Goal: Task Accomplishment & Management: Manage account settings

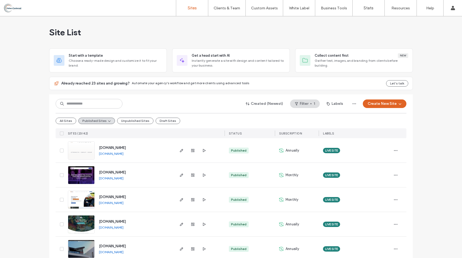
click at [85, 104] on input at bounding box center [89, 104] width 67 height 10
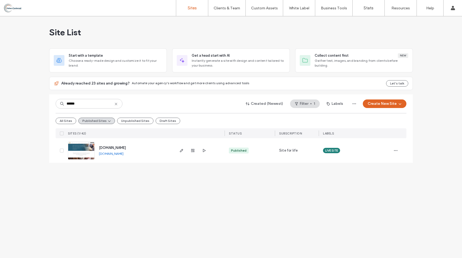
type input "******"
click at [114, 148] on span "[DOMAIN_NAME]" at bounding box center [112, 148] width 27 height 4
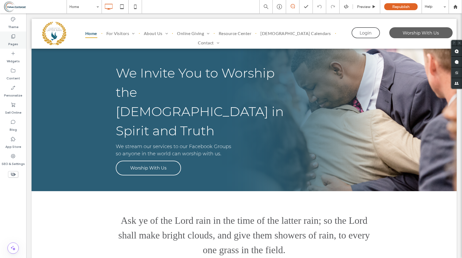
click at [11, 38] on icon at bounding box center [12, 36] width 5 height 5
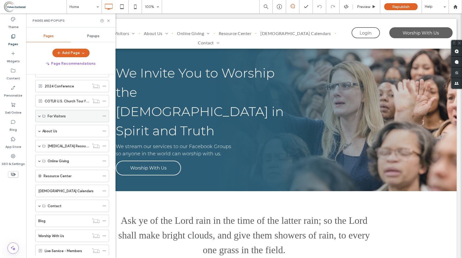
scroll to position [34, 0]
click at [40, 204] on span at bounding box center [39, 205] width 3 height 3
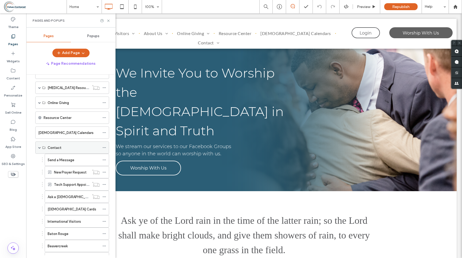
scroll to position [94, 0]
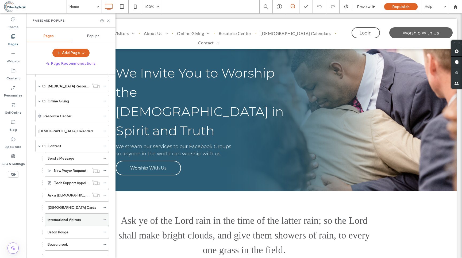
click at [56, 221] on label "International Visitors" at bounding box center [64, 219] width 33 height 9
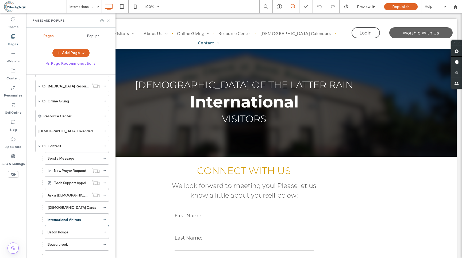
click at [108, 20] on use at bounding box center [108, 21] width 2 height 2
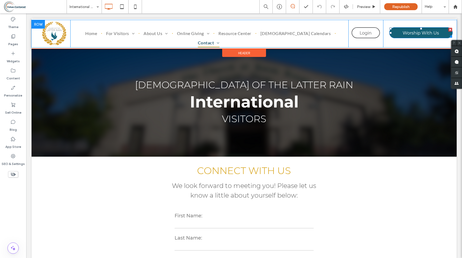
click at [402, 31] on span "Worship With Us" at bounding box center [420, 33] width 36 height 10
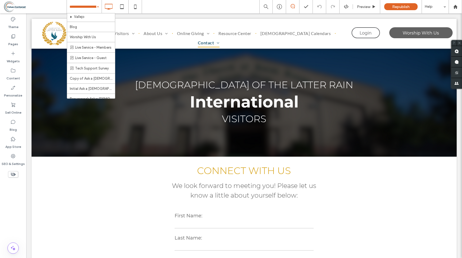
scroll to position [389, 0]
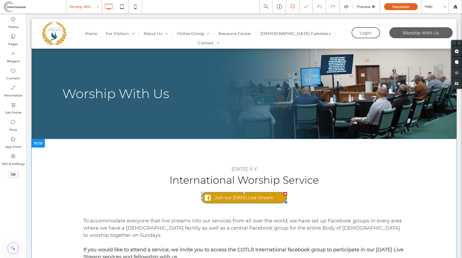
click at [229, 199] on span "Join our [DATE] Live Stream" at bounding box center [244, 197] width 63 height 10
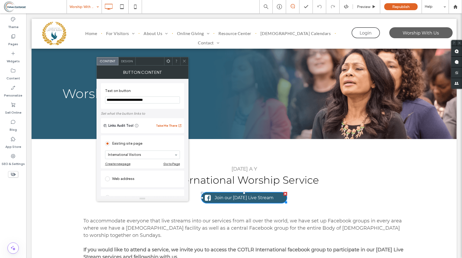
click at [124, 64] on div "Design" at bounding box center [126, 61] width 17 height 8
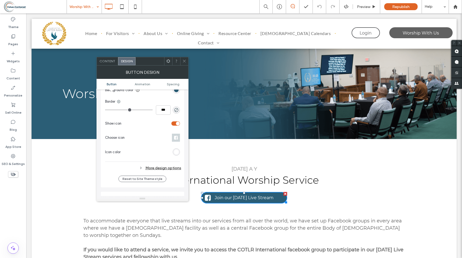
scroll to position [158, 0]
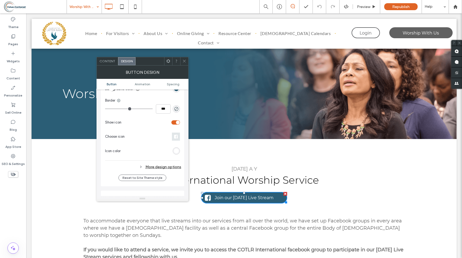
click at [175, 137] on icon at bounding box center [176, 136] width 4 height 4
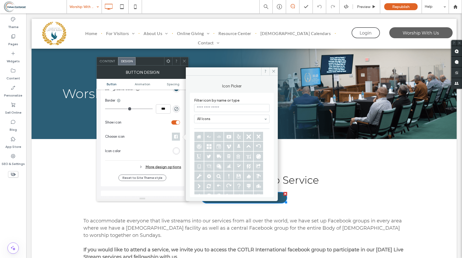
click at [208, 108] on input at bounding box center [231, 108] width 75 height 8
type input "*"
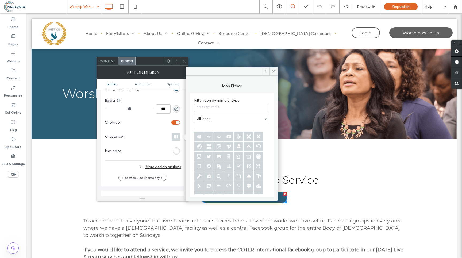
click at [228, 137] on icon at bounding box center [228, 136] width 9 height 9
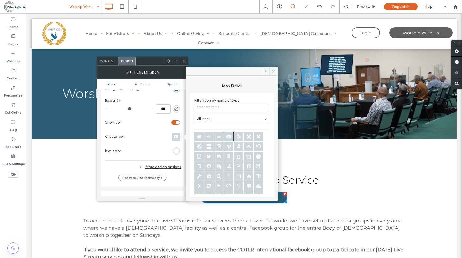
click at [273, 70] on icon at bounding box center [274, 71] width 4 height 4
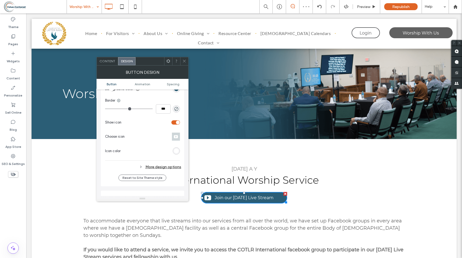
click at [185, 60] on icon at bounding box center [184, 61] width 4 height 4
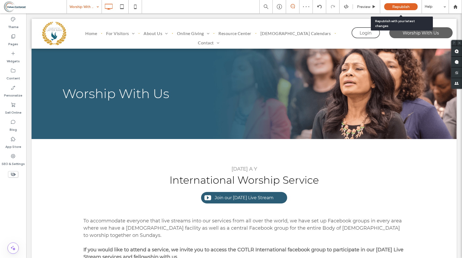
click at [402, 5] on span "Republish" at bounding box center [400, 7] width 17 height 5
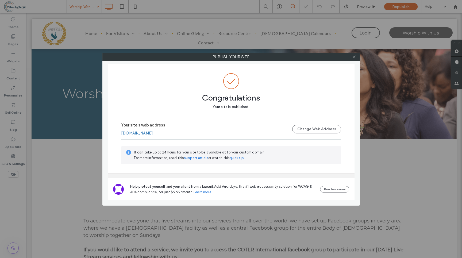
click at [353, 58] on use at bounding box center [353, 57] width 3 height 3
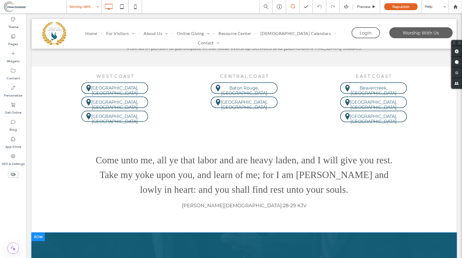
scroll to position [0, 0]
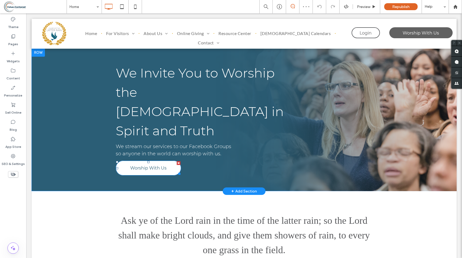
click at [153, 163] on span "Worship With Us" at bounding box center [148, 168] width 36 height 10
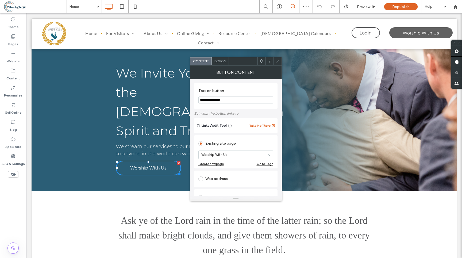
click at [139, 191] on div "Ask ye of the Lord rain in the time of the latter rain; so the Lord shall make …" at bounding box center [244, 240] width 425 height 99
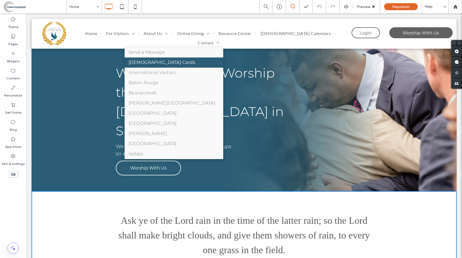
click at [195, 59] on span "[DEMOGRAPHIC_DATA] Cards" at bounding box center [162, 62] width 67 height 6
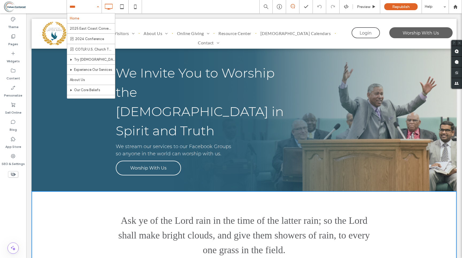
click at [161, 6] on div "Home 2025 East Coast Convention 2024 Conference COTLR U.S. [DEMOGRAPHIC_DATA] T…" at bounding box center [264, 6] width 395 height 13
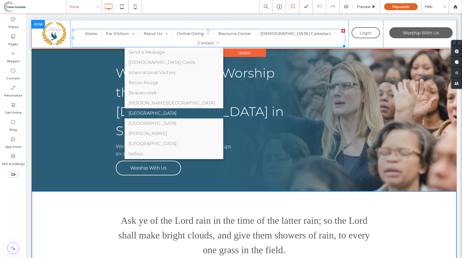
click at [223, 108] on link "[GEOGRAPHIC_DATA]" at bounding box center [174, 113] width 99 height 10
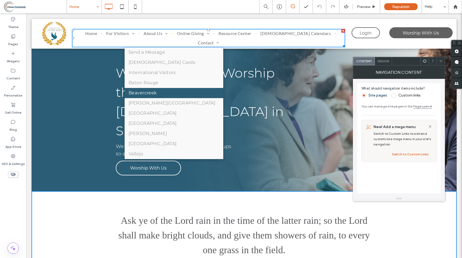
click at [157, 90] on span "Beavercreek" at bounding box center [143, 93] width 28 height 6
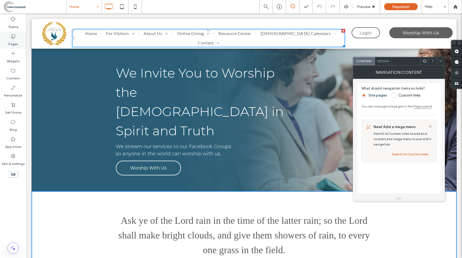
click at [12, 41] on label "Pages" at bounding box center [13, 42] width 10 height 7
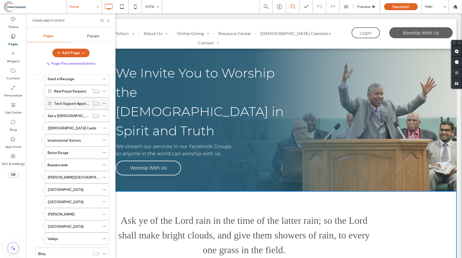
scroll to position [183, 0]
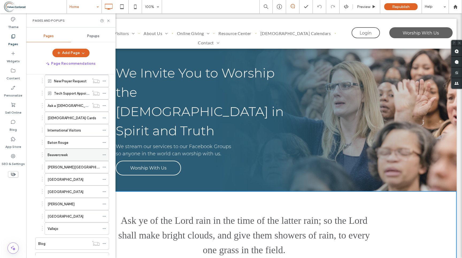
click at [59, 155] on label "Beavercreek" at bounding box center [58, 154] width 20 height 9
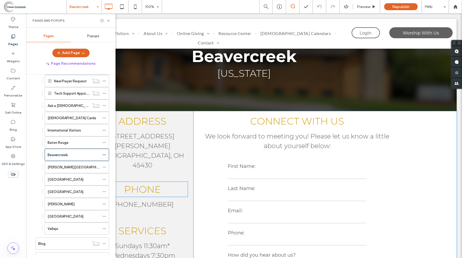
scroll to position [47, 0]
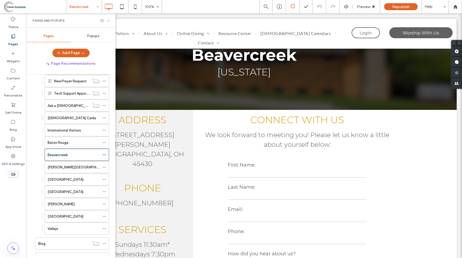
click at [109, 19] on icon at bounding box center [108, 21] width 4 height 4
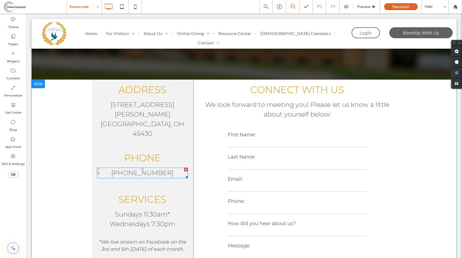
scroll to position [81, 0]
